Goal: Transaction & Acquisition: Purchase product/service

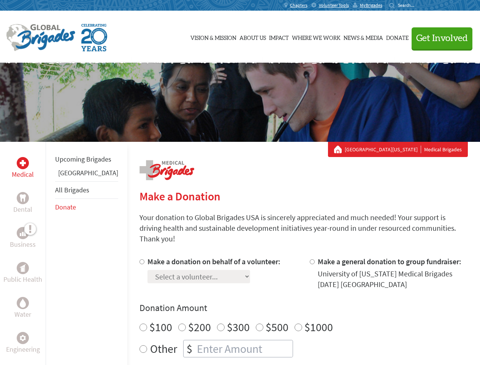
click at [420, 5] on div "Search for:" at bounding box center [404, 5] width 30 height 6
click at [439, 38] on span "Get Involved" at bounding box center [442, 38] width 52 height 9
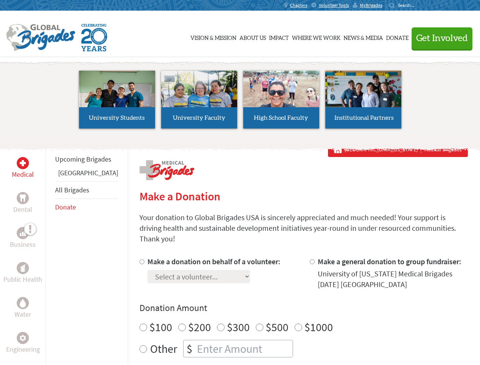
click at [240, 102] on li "High School Faculty" at bounding box center [281, 100] width 82 height 70
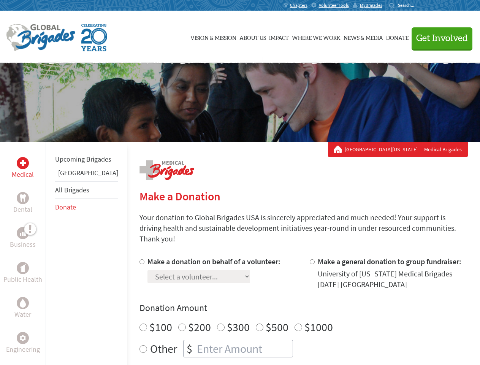
click at [50, 253] on div "Upcoming Brigades Belize All Brigades Donate" at bounding box center [87, 324] width 82 height 365
click at [290, 305] on div "Donation Amount $100 $200 $300 $500 $1000 Other $" at bounding box center [304, 330] width 328 height 56
click at [140, 259] on input "Make a donation on behalf of a volunteer:" at bounding box center [142, 261] width 5 height 5
radio input "true"
click at [310, 259] on input "Make a general donation to group fundraiser:" at bounding box center [312, 261] width 5 height 5
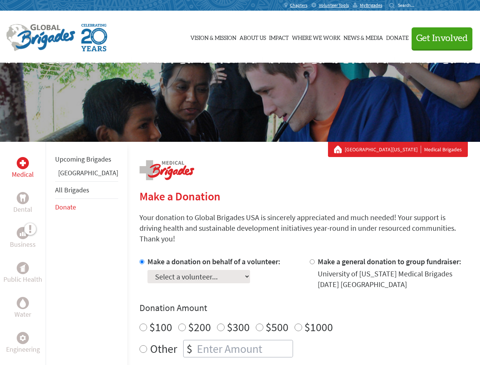
radio input "true"
